Goal: Task Accomplishment & Management: Use online tool/utility

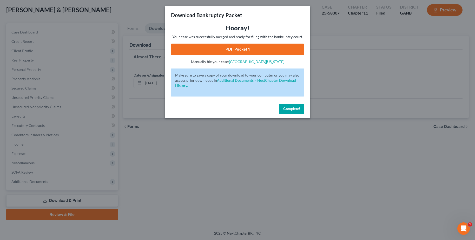
click at [296, 109] on span "Complete!" at bounding box center [291, 109] width 17 height 4
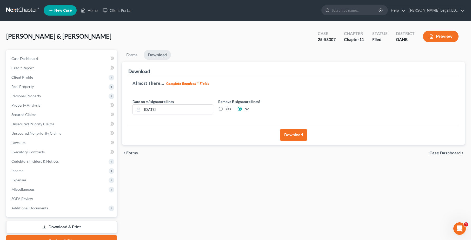
click at [22, 13] on link at bounding box center [22, 10] width 33 height 9
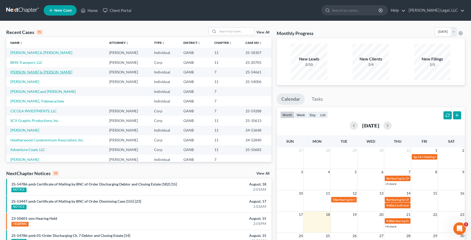
click at [37, 74] on link "[PERSON_NAME] & [PERSON_NAME]" at bounding box center [41, 72] width 62 height 4
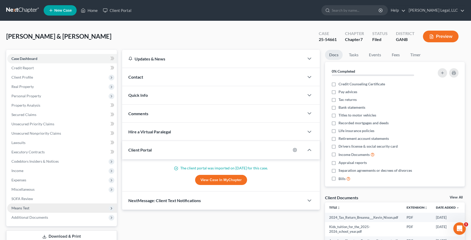
click at [35, 208] on span "Means Test" at bounding box center [62, 208] width 110 height 9
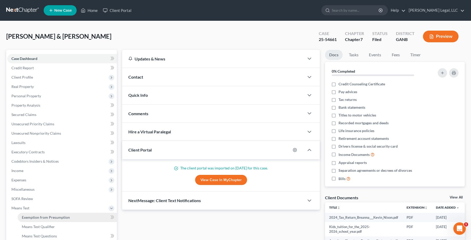
click at [49, 218] on span "Exemption from Presumption" at bounding box center [46, 217] width 48 height 4
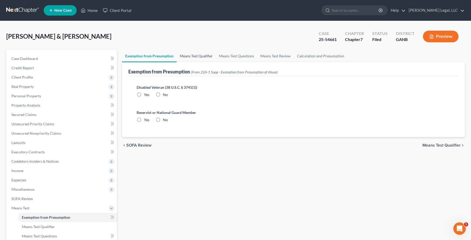
click at [200, 56] on link "Means Test Qualifier" at bounding box center [196, 56] width 39 height 12
